Goal: Check status: Check status

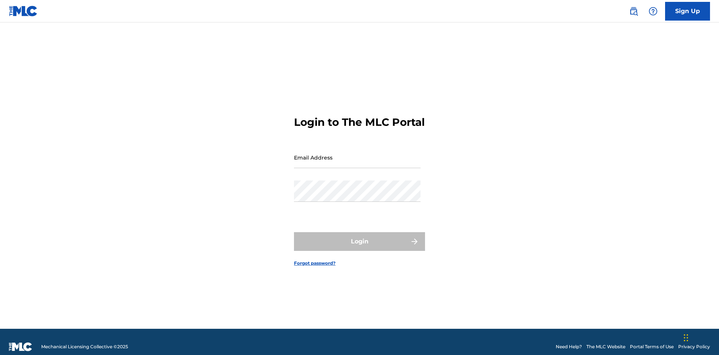
scroll to position [10, 0]
click at [357, 154] on input "Email Address" at bounding box center [357, 157] width 127 height 21
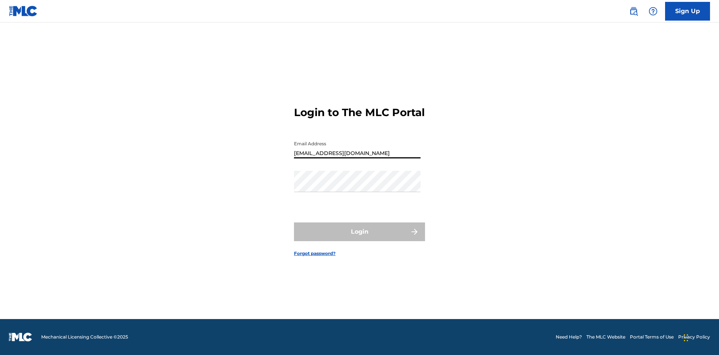
type input "[EMAIL_ADDRESS][DOMAIN_NAME]"
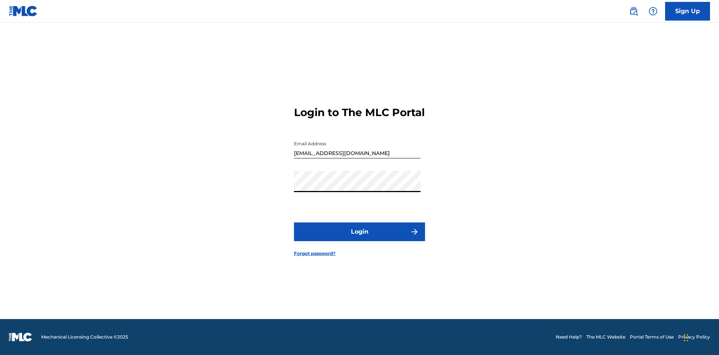
click at [360, 238] on button "Login" at bounding box center [359, 231] width 131 height 19
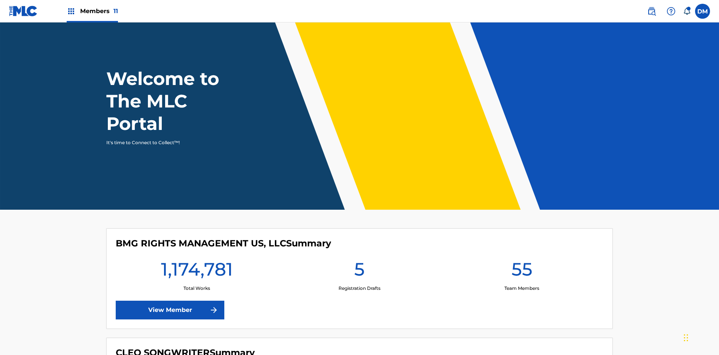
click at [92, 11] on span "Members 11" at bounding box center [99, 11] width 38 height 9
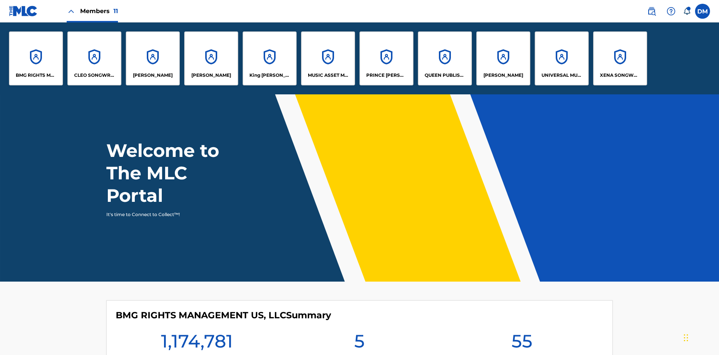
click at [561, 75] on p "UNIVERSAL MUSIC PUB GROUP" at bounding box center [562, 75] width 41 height 7
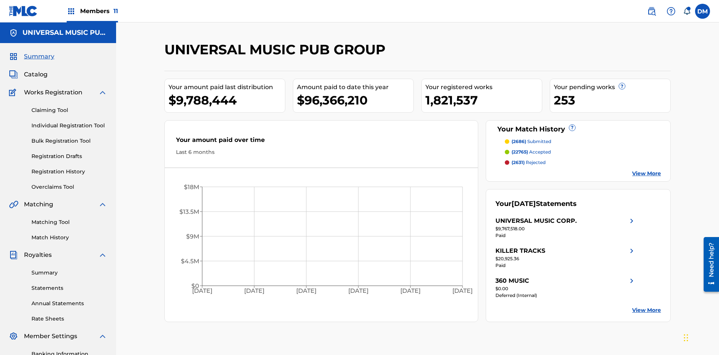
click at [69, 269] on link "Summary" at bounding box center [69, 273] width 76 height 8
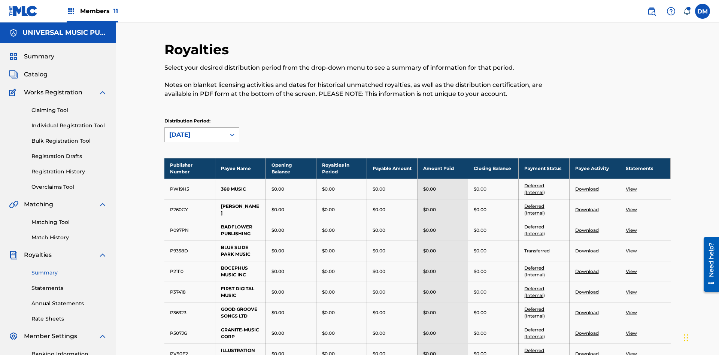
click at [195, 130] on div "[DATE]" at bounding box center [195, 134] width 52 height 9
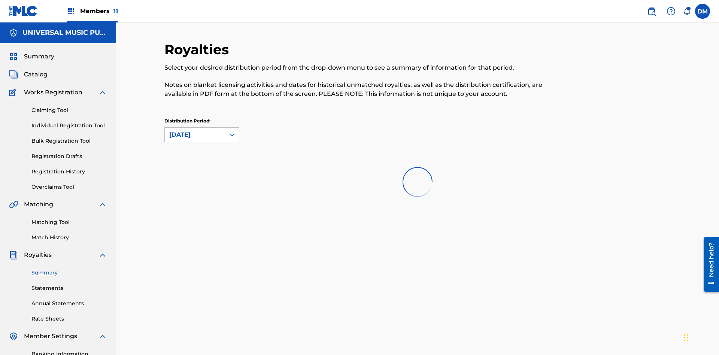
click at [195, 130] on div "[DATE]" at bounding box center [195, 134] width 52 height 9
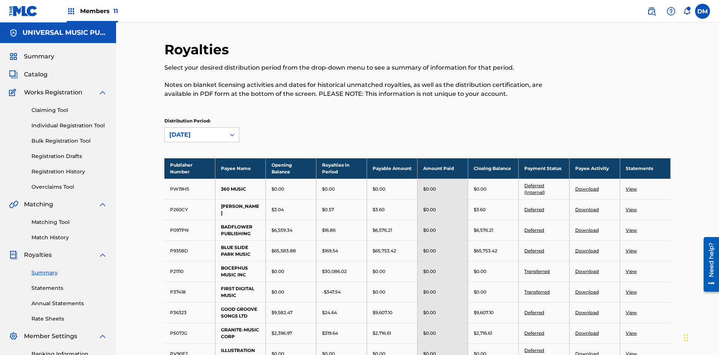
click at [195, 130] on div "[DATE]" at bounding box center [195, 134] width 52 height 9
